Goal: Task Accomplishment & Management: Use online tool/utility

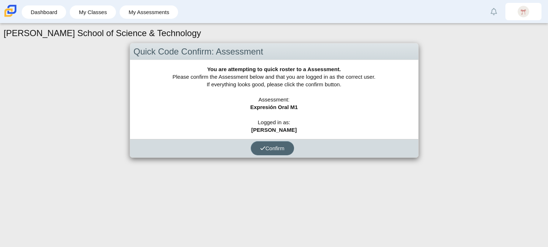
click at [268, 148] on span "Confirm" at bounding box center [272, 148] width 25 height 6
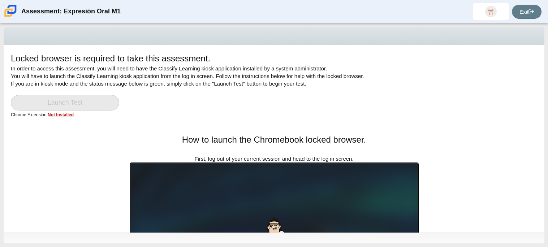
click at [120, 59] on h1 "Locked browser is required to take this assessment." at bounding box center [110, 58] width 199 height 12
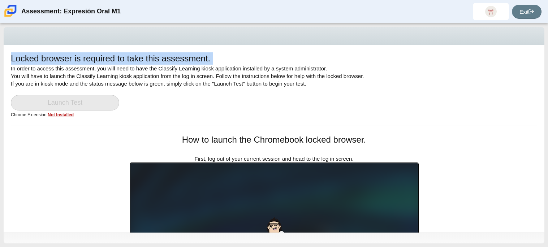
scroll to position [101, 0]
